Goal: Complete application form

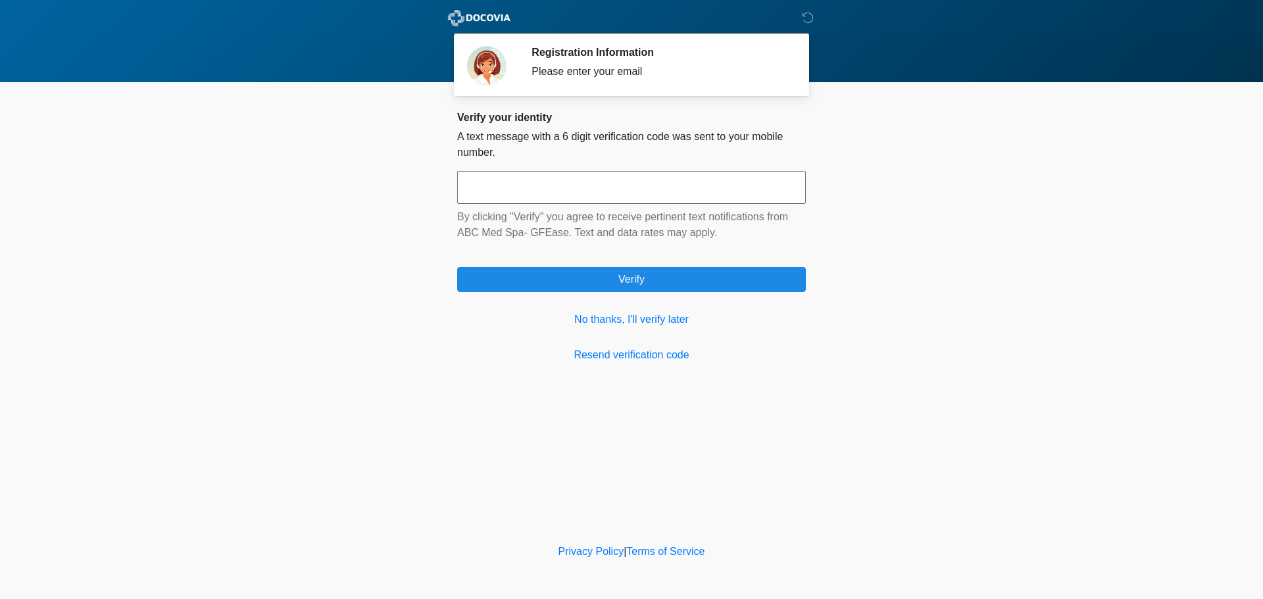
click at [605, 192] on input "text" at bounding box center [631, 187] width 349 height 33
type input "******"
click at [622, 320] on link "No thanks, I'll verify later" at bounding box center [631, 320] width 349 height 16
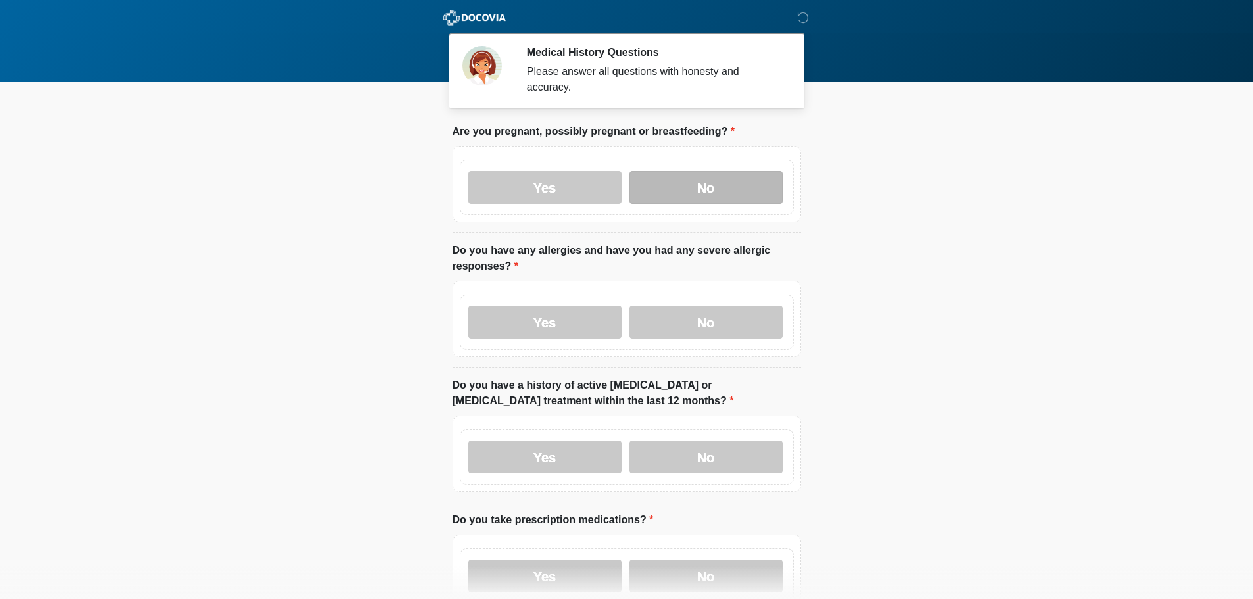
click at [717, 178] on label "No" at bounding box center [706, 187] width 153 height 33
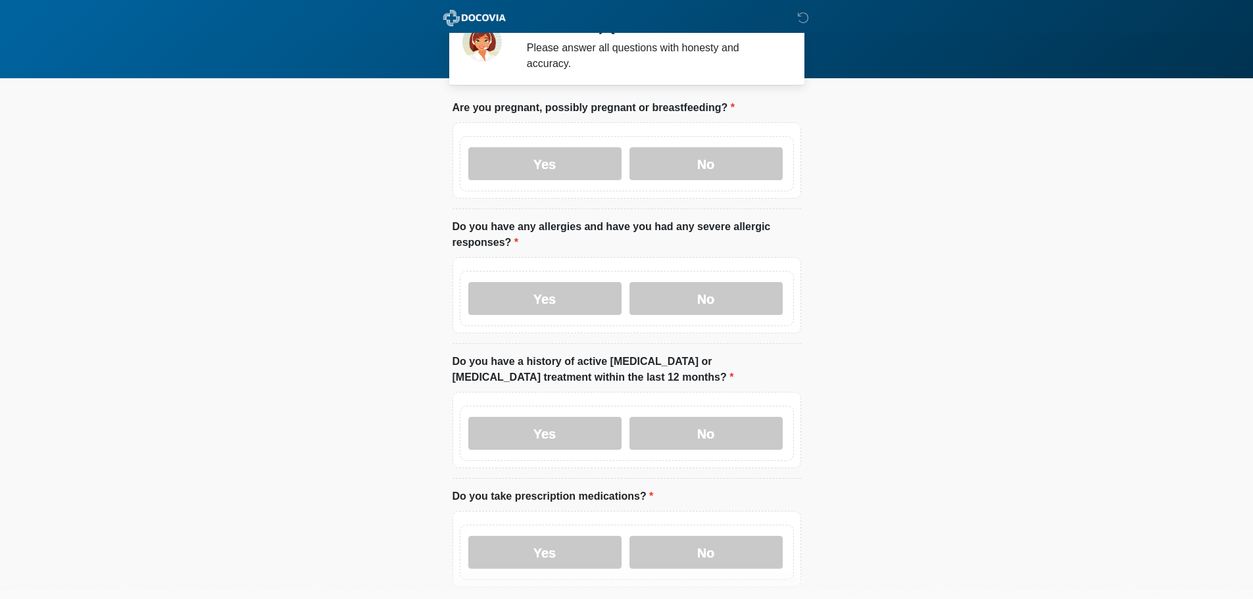
scroll to position [66, 0]
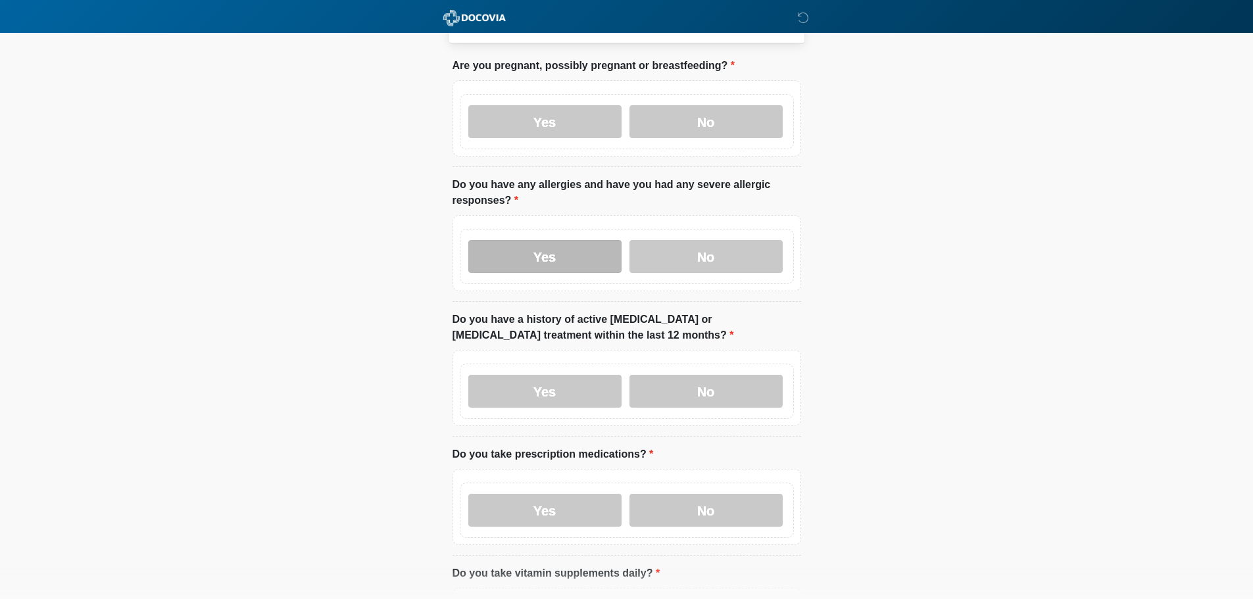
click at [547, 240] on label "Yes" at bounding box center [544, 256] width 153 height 33
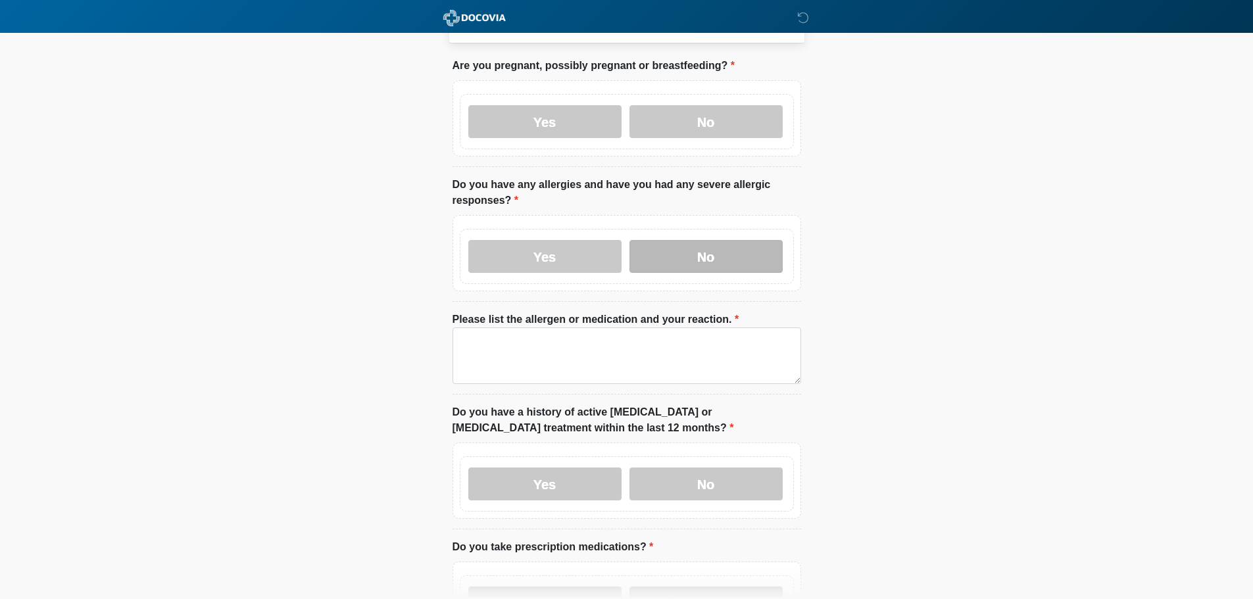
click at [690, 250] on label "No" at bounding box center [706, 256] width 153 height 33
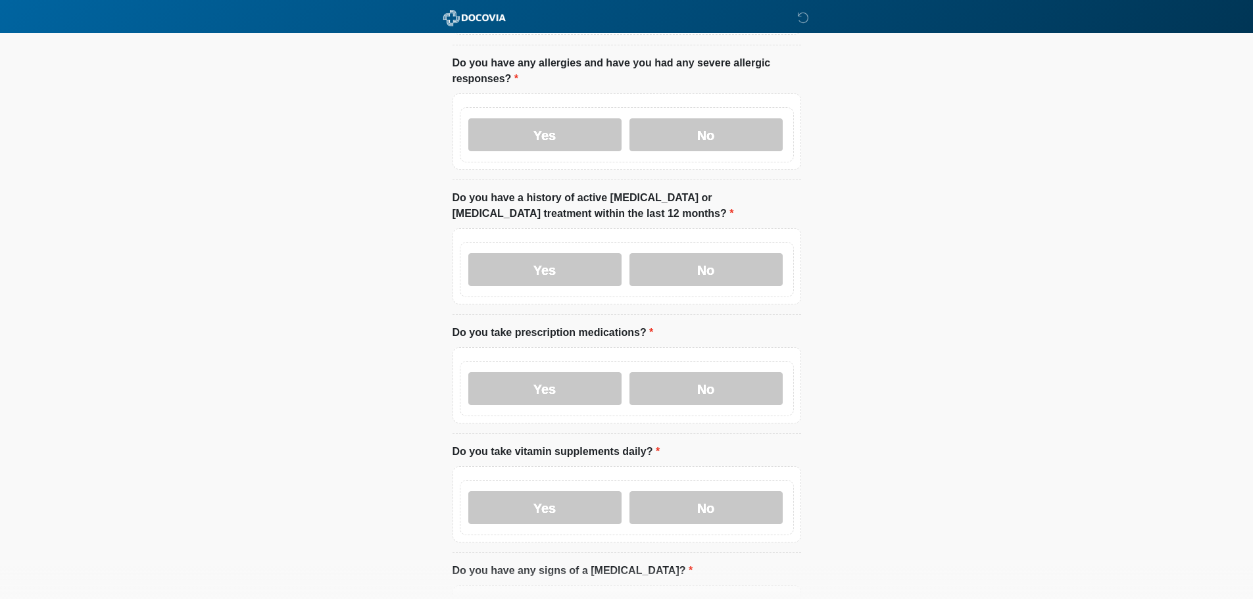
scroll to position [197, 0]
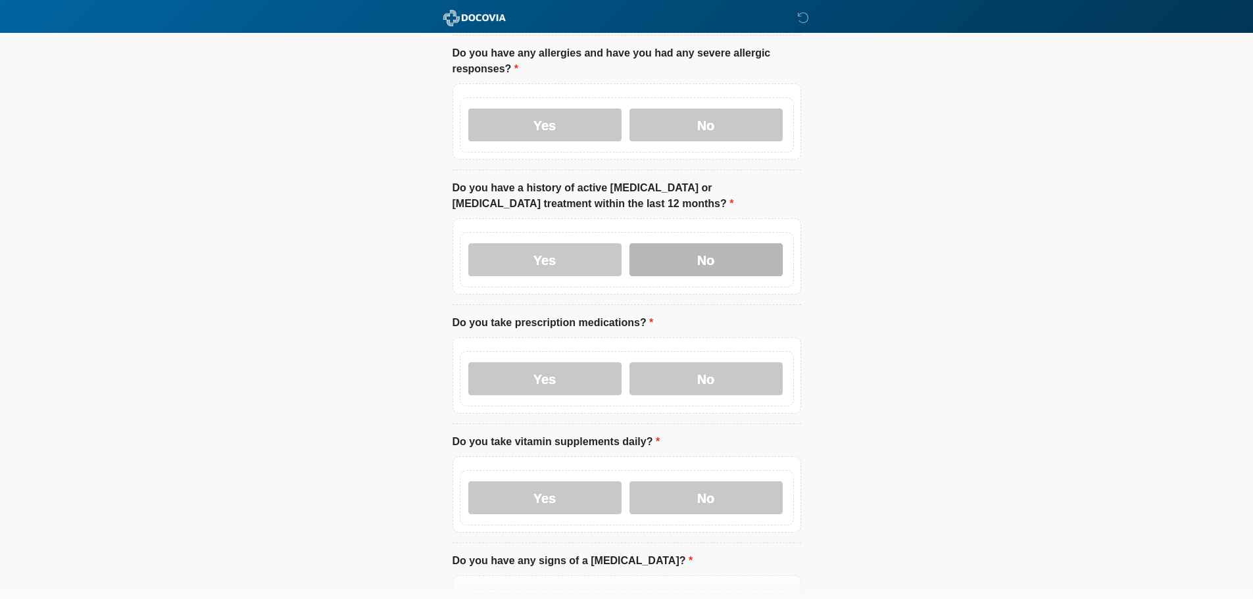
click at [700, 247] on label "No" at bounding box center [706, 259] width 153 height 33
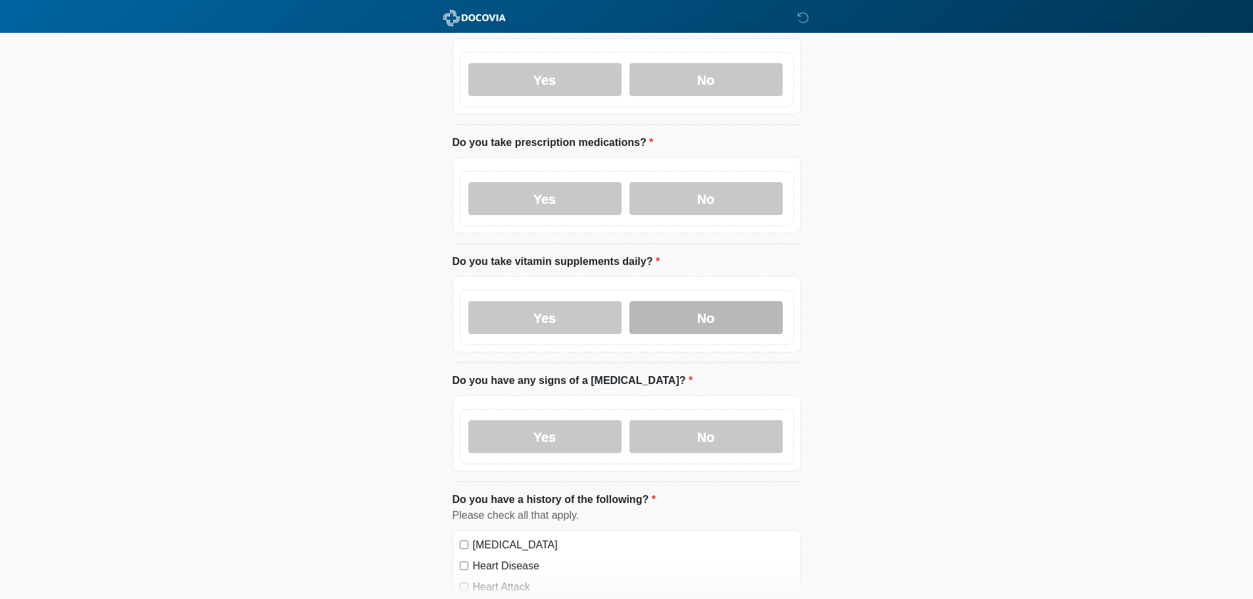
scroll to position [461, 0]
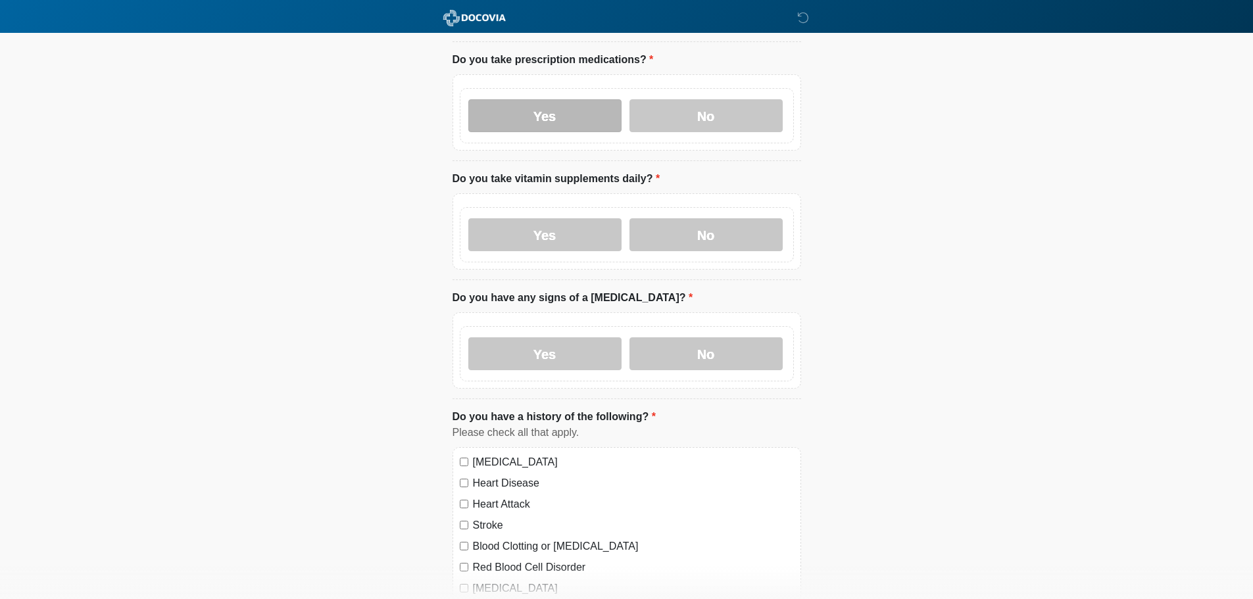
click at [577, 103] on label "Yes" at bounding box center [544, 115] width 153 height 33
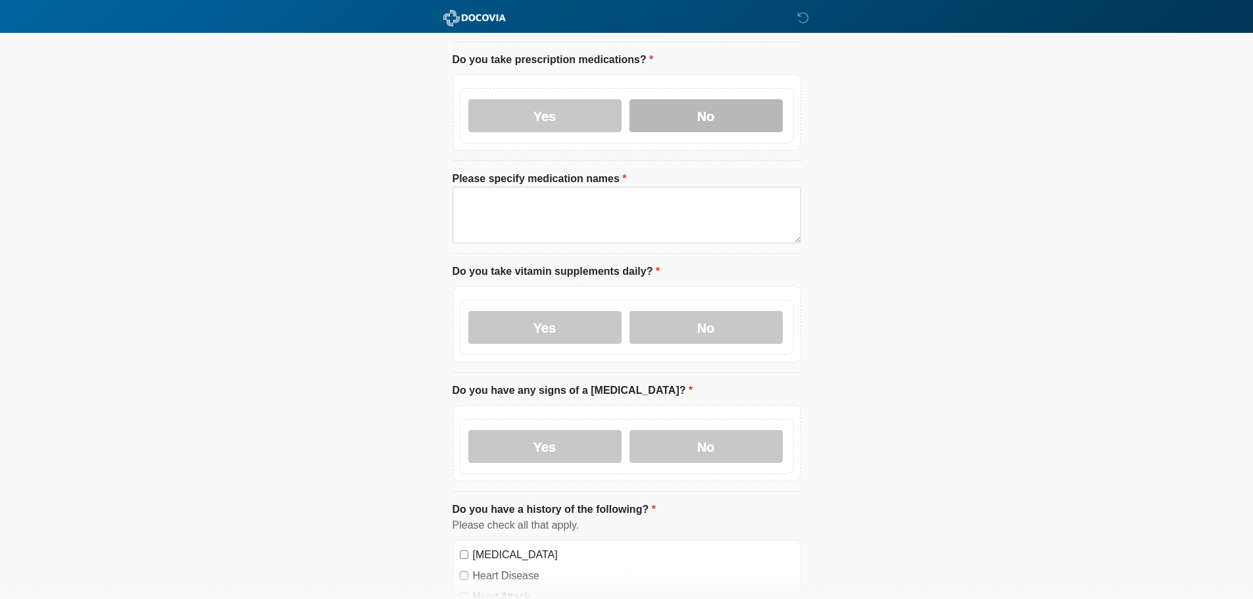
click at [682, 103] on label "No" at bounding box center [706, 115] width 153 height 33
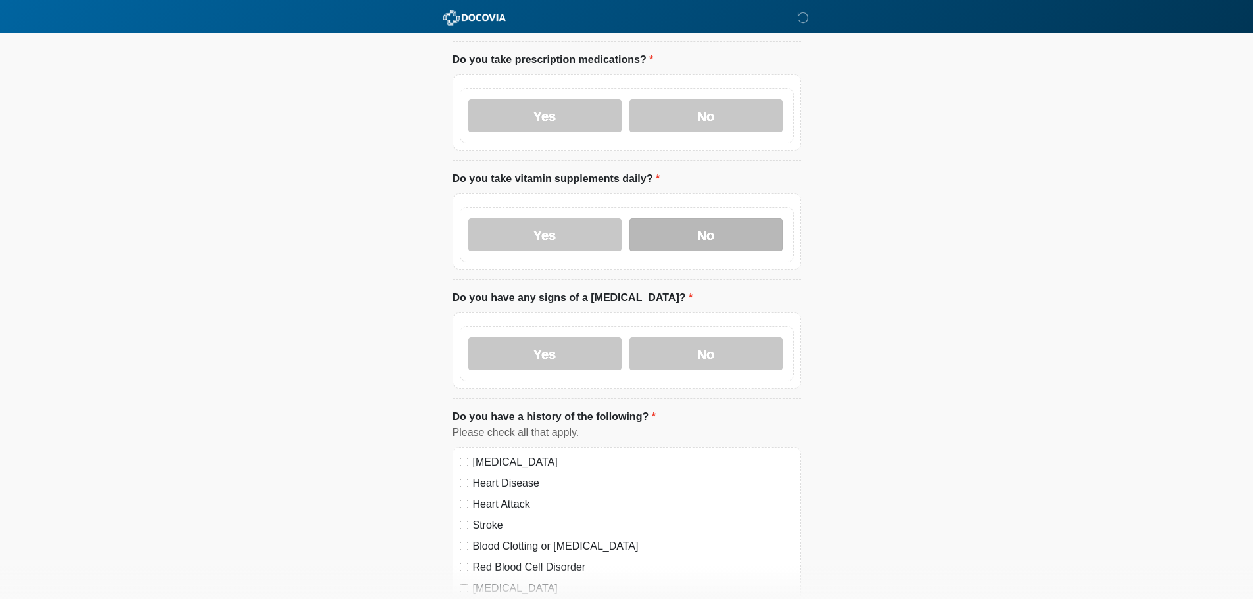
click at [709, 226] on label "No" at bounding box center [706, 234] width 153 height 33
click at [703, 351] on label "No" at bounding box center [706, 354] width 153 height 33
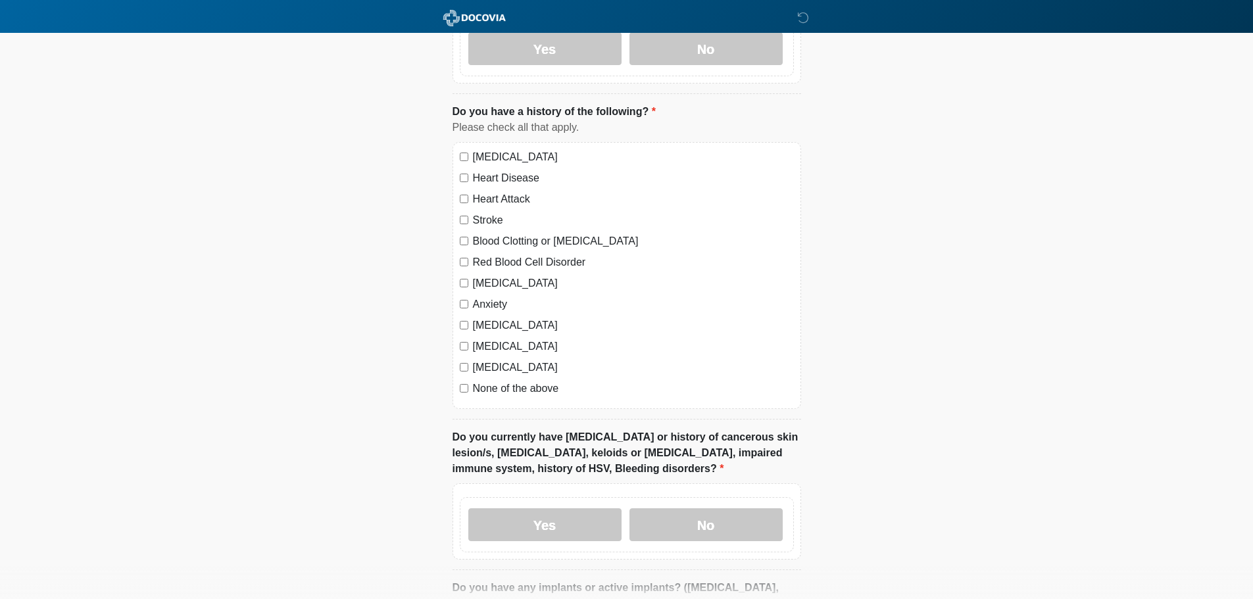
scroll to position [790, 0]
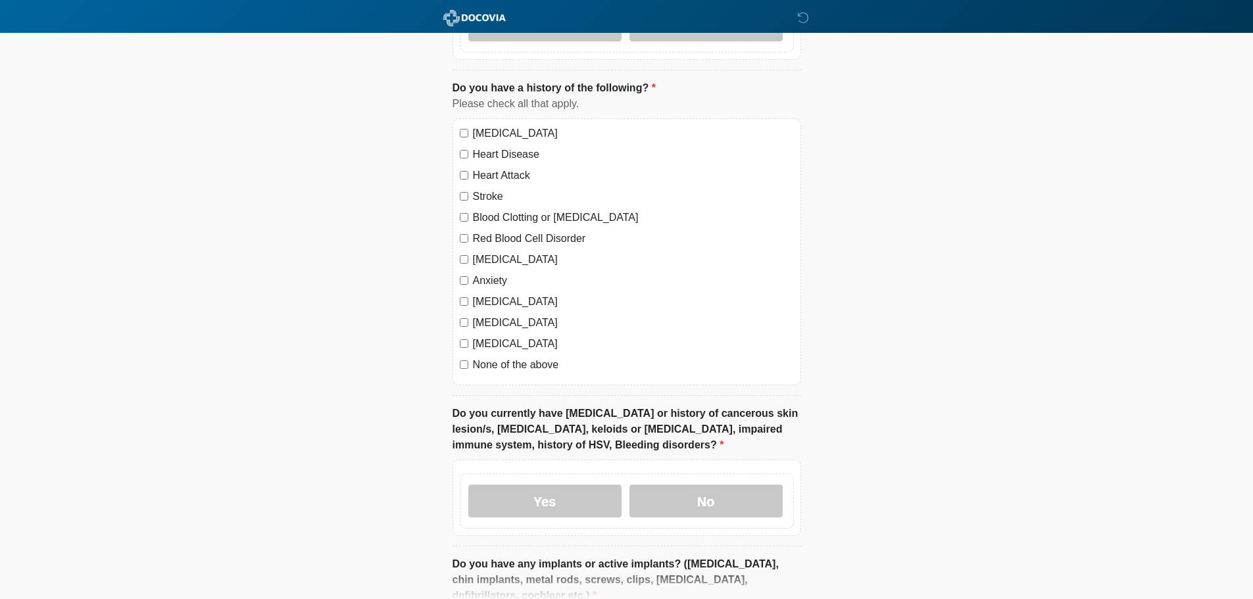
click at [463, 189] on div "Stroke" at bounding box center [627, 197] width 334 height 16
click at [463, 315] on div "[MEDICAL_DATA]" at bounding box center [627, 323] width 334 height 16
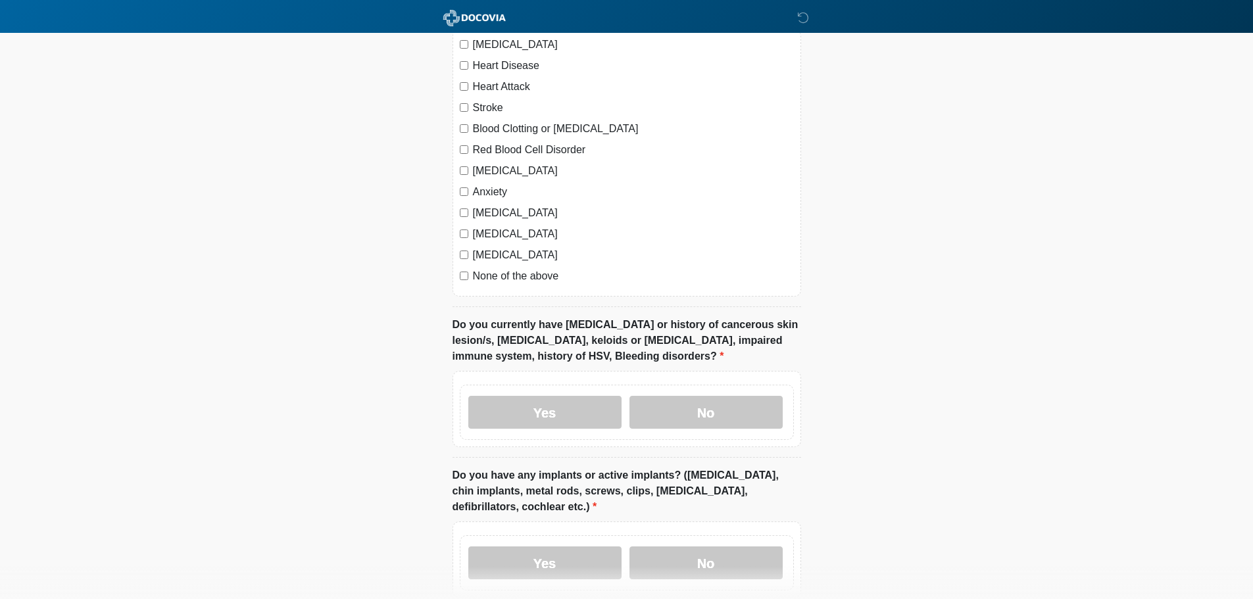
scroll to position [987, 0]
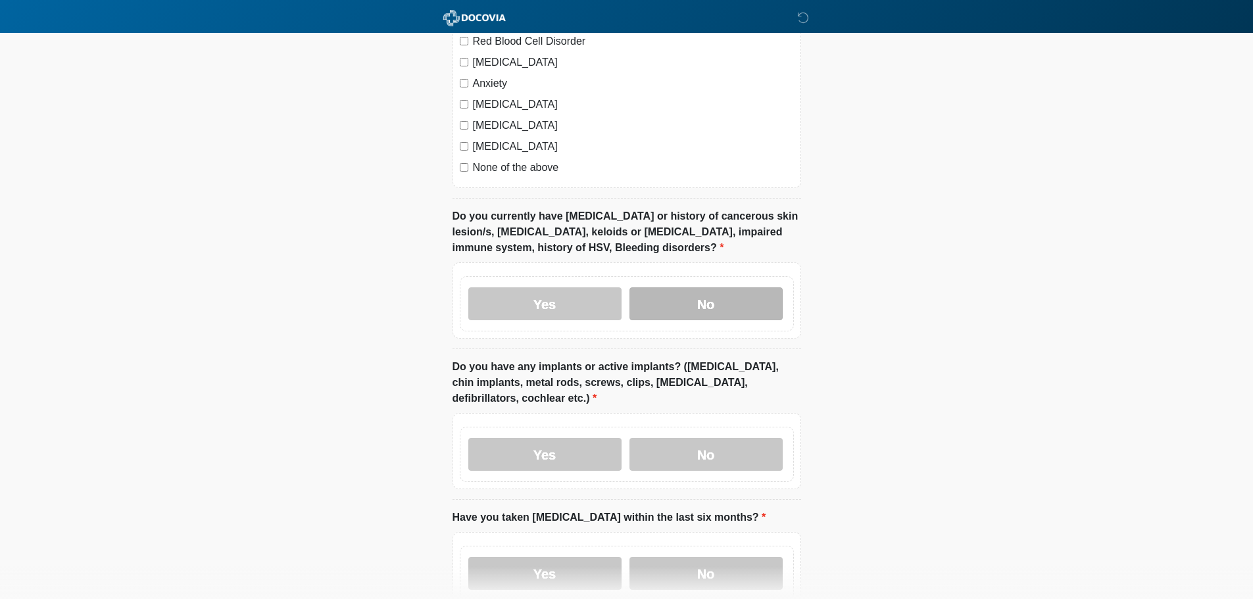
click at [757, 290] on label "No" at bounding box center [706, 304] width 153 height 33
click at [747, 438] on label "No" at bounding box center [706, 454] width 153 height 33
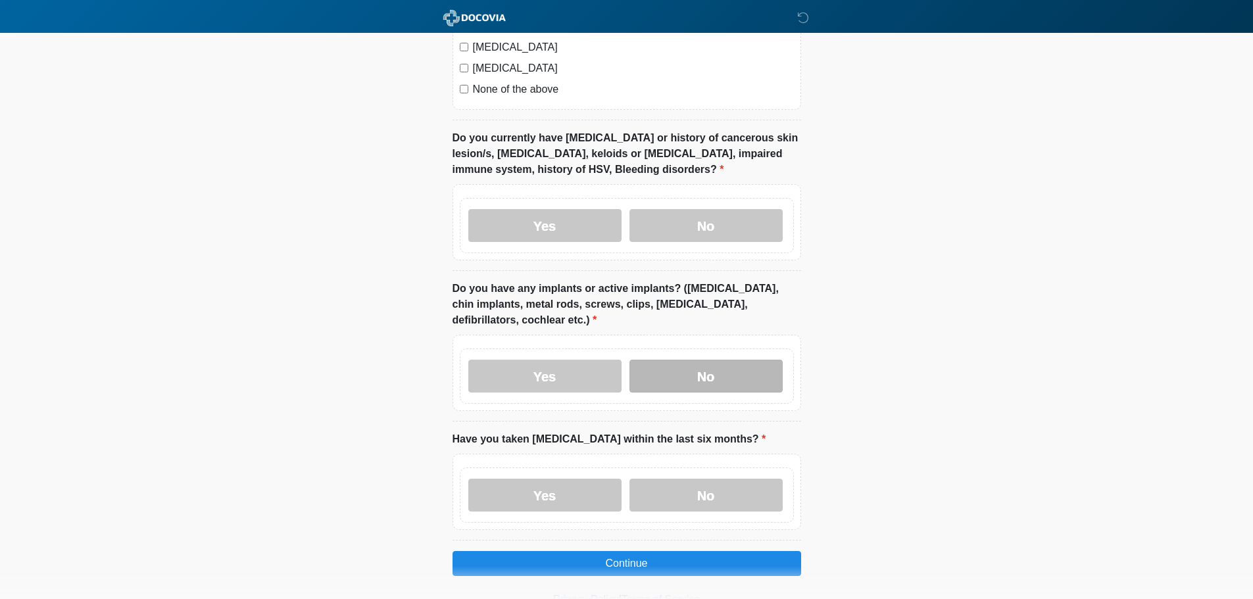
scroll to position [1101, 0]
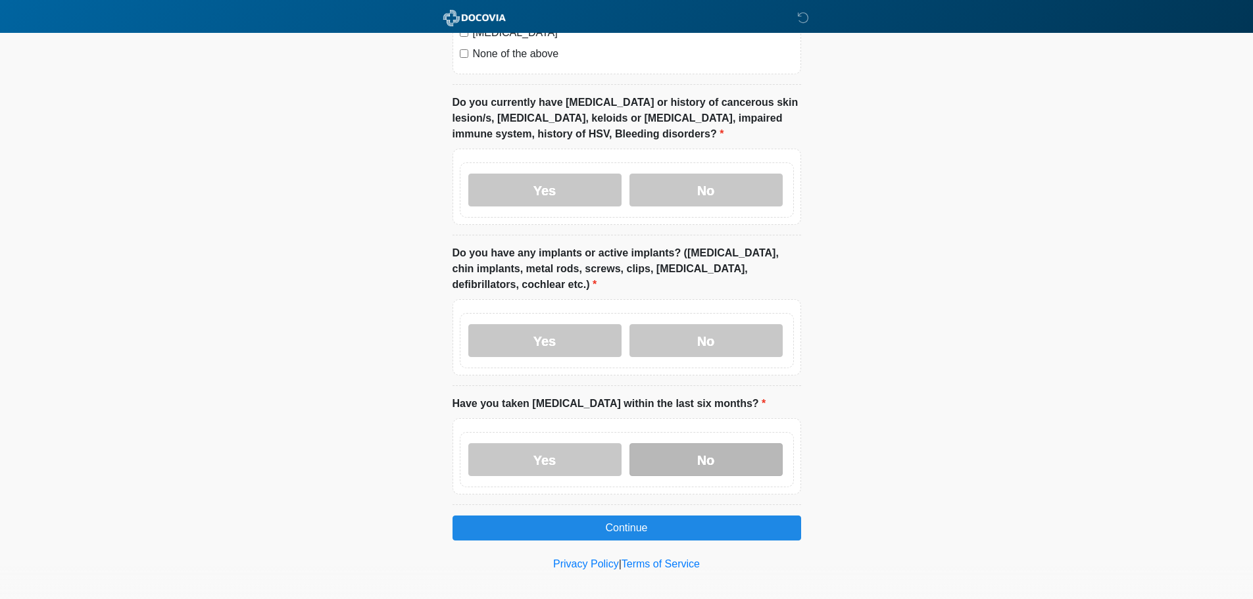
click at [728, 443] on label "No" at bounding box center [706, 459] width 153 height 33
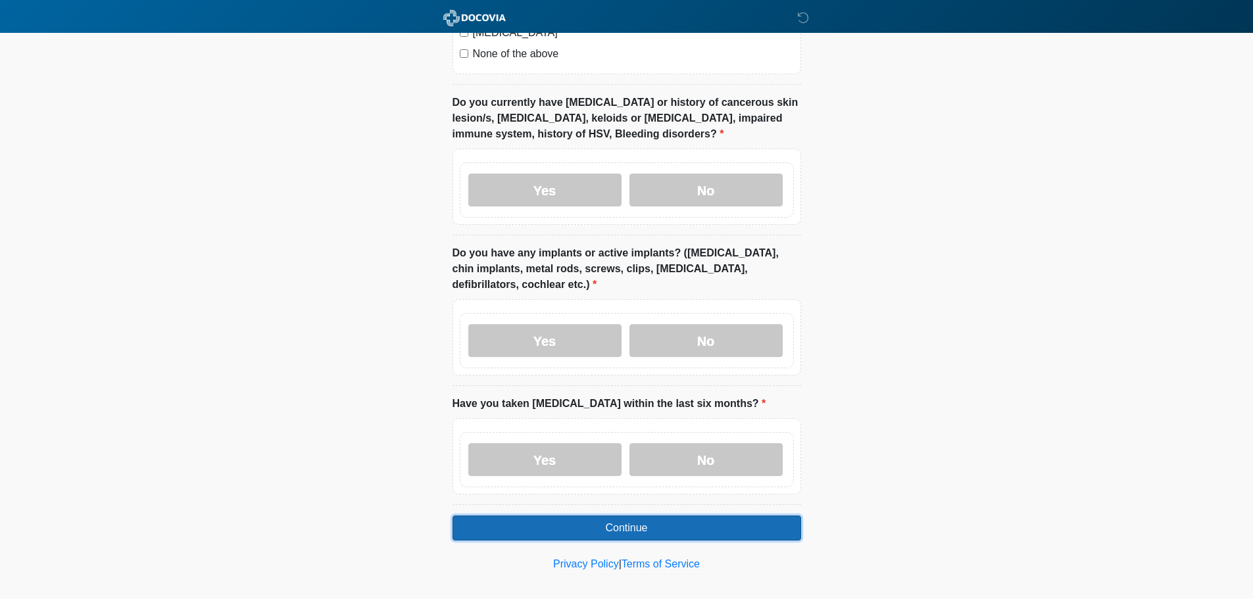
click at [625, 517] on button "Continue" at bounding box center [627, 528] width 349 height 25
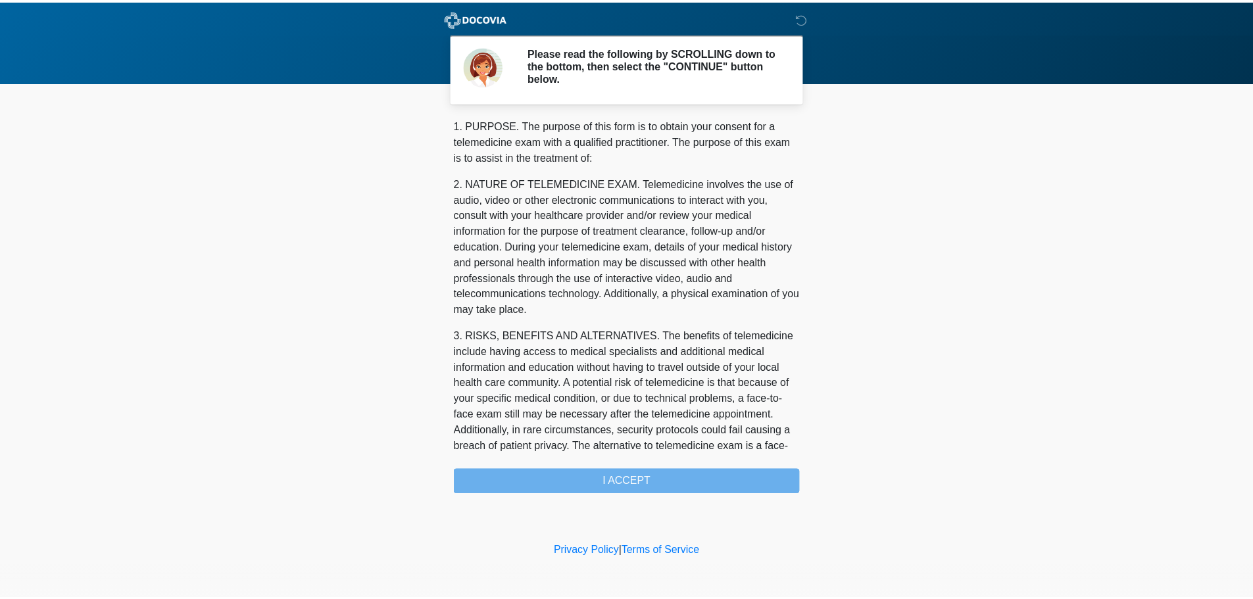
scroll to position [443, 0]
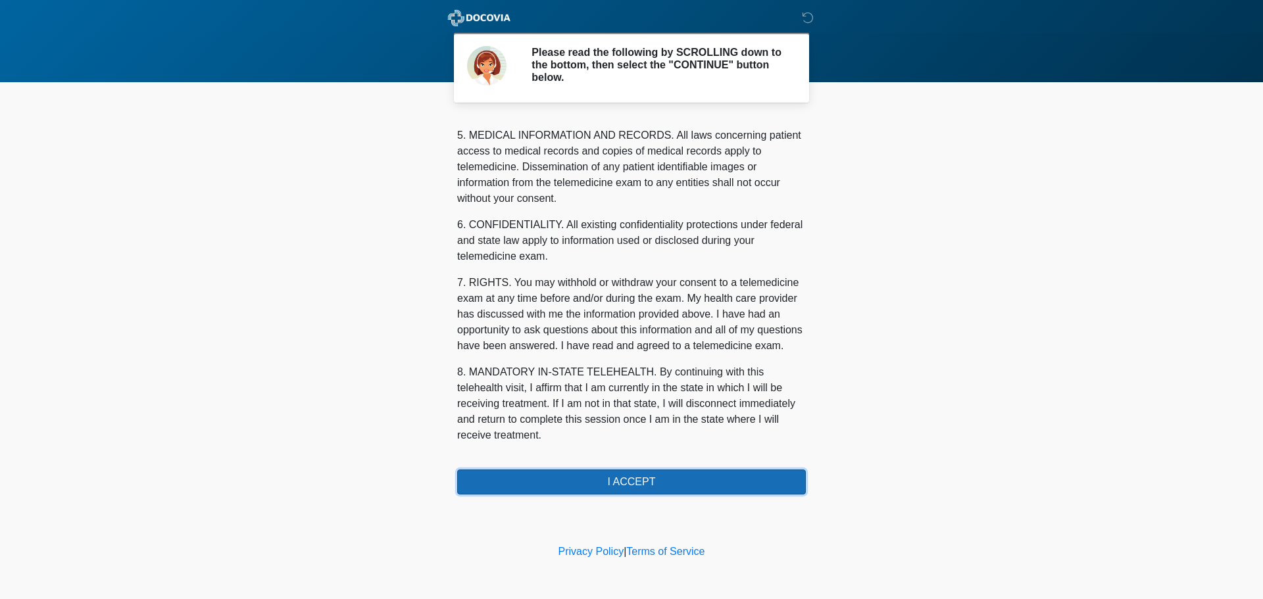
click at [607, 478] on button "I ACCEPT" at bounding box center [631, 482] width 349 height 25
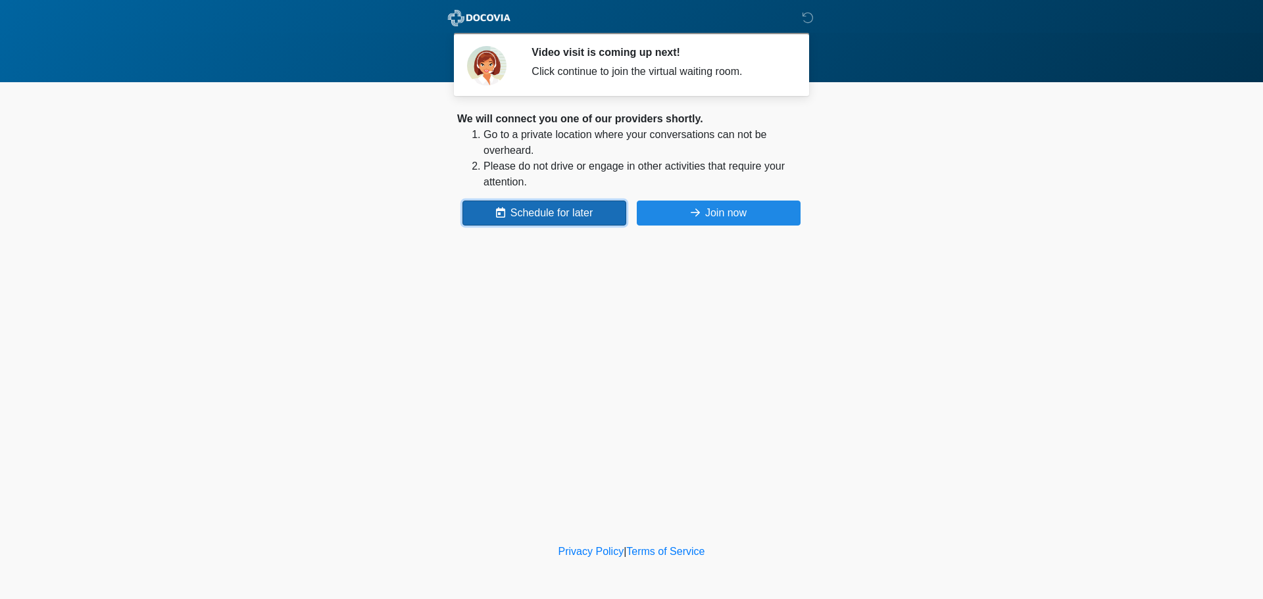
click at [505, 204] on button "Schedule for later" at bounding box center [545, 213] width 164 height 25
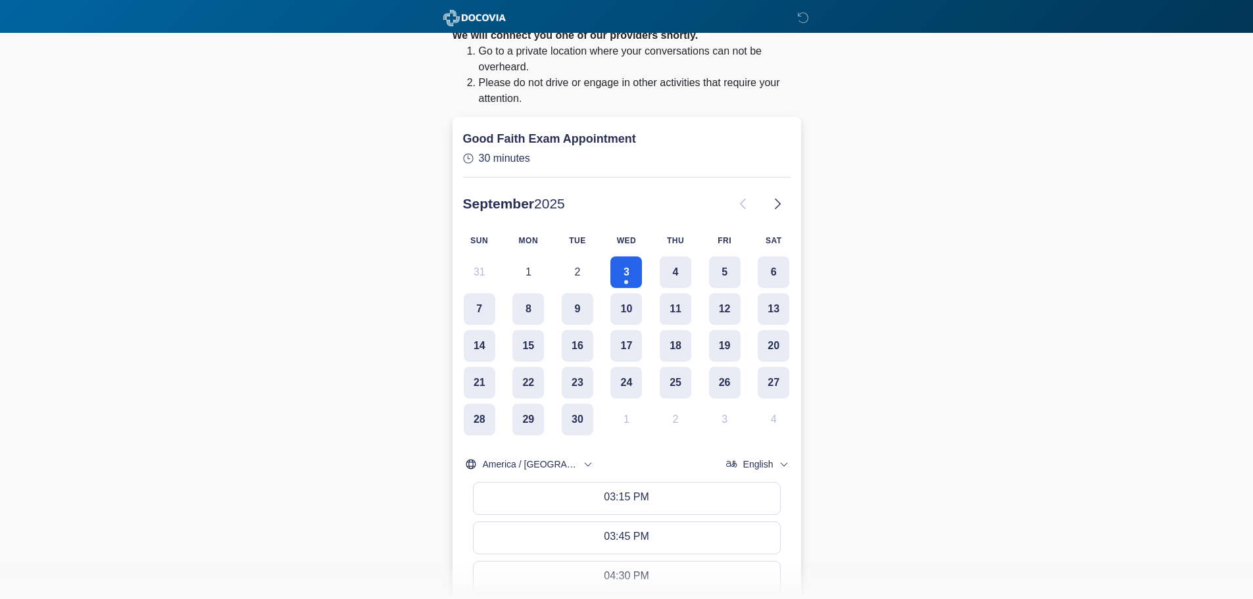
scroll to position [198, 0]
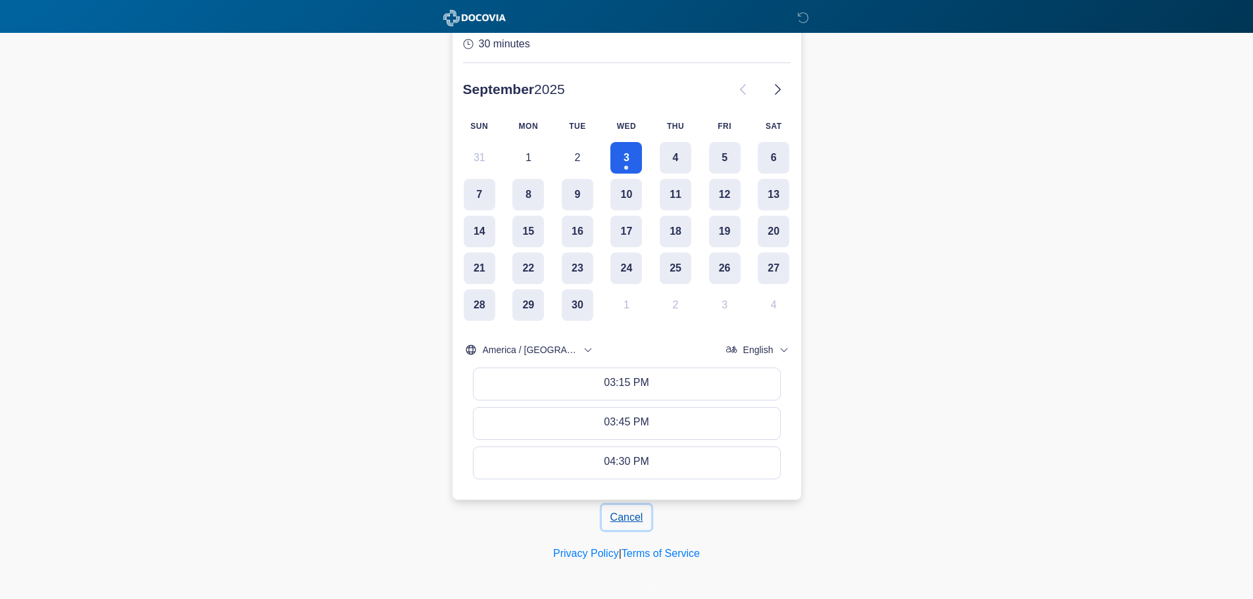
click at [644, 517] on button "Cancel" at bounding box center [627, 517] width 50 height 25
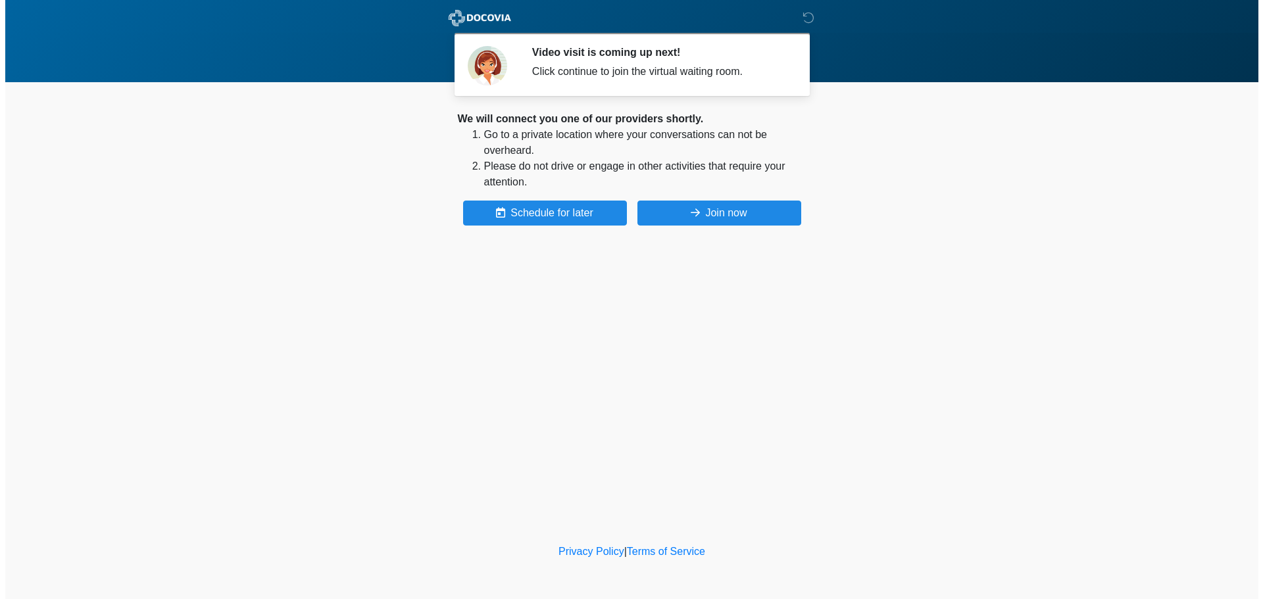
scroll to position [0, 0]
